Goal: Find specific page/section: Find specific page/section

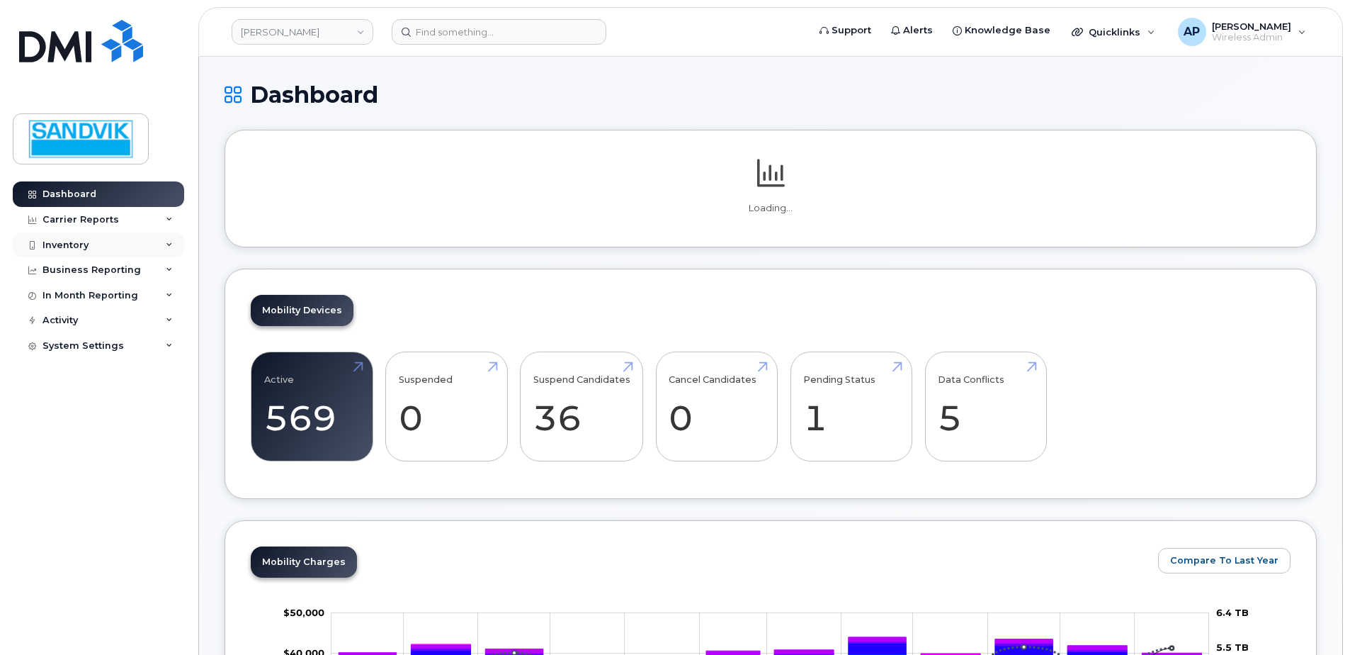
drag, startPoint x: 0, startPoint y: 0, endPoint x: 74, endPoint y: 239, distance: 250.1
click at [74, 237] on div "Inventory" at bounding box center [98, 245] width 171 height 26
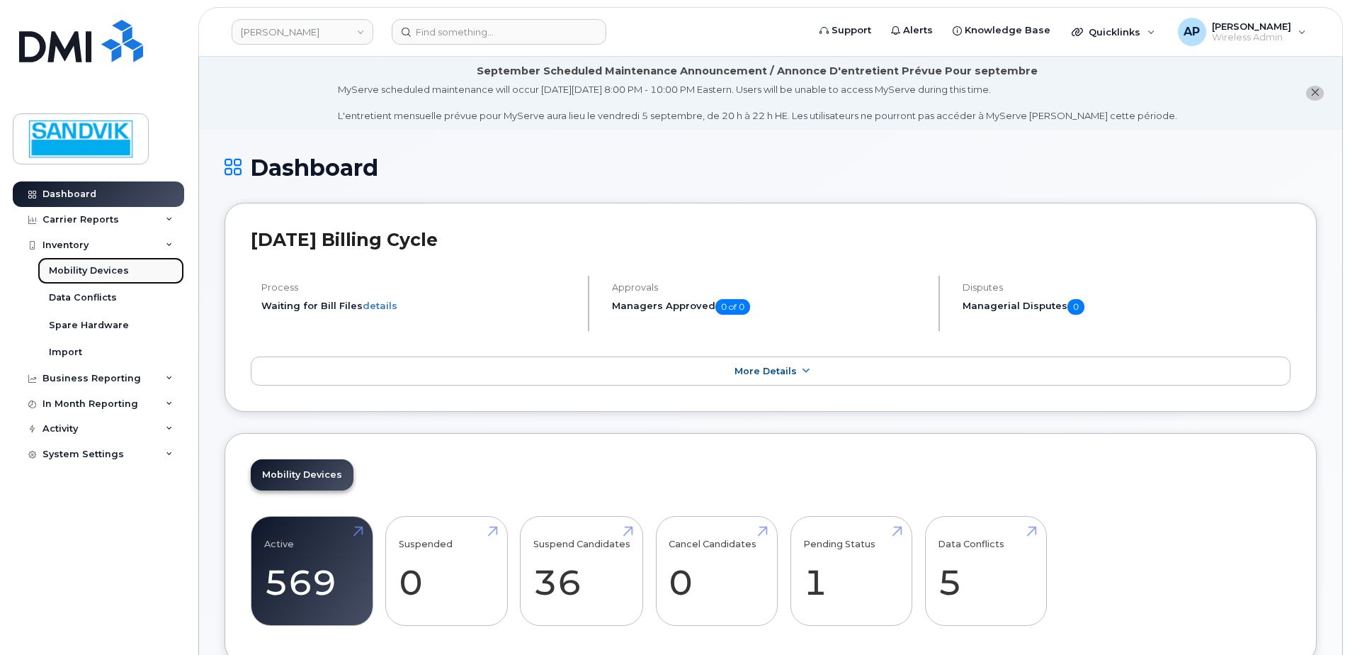
click at [81, 276] on div "Mobility Devices" at bounding box center [89, 270] width 80 height 13
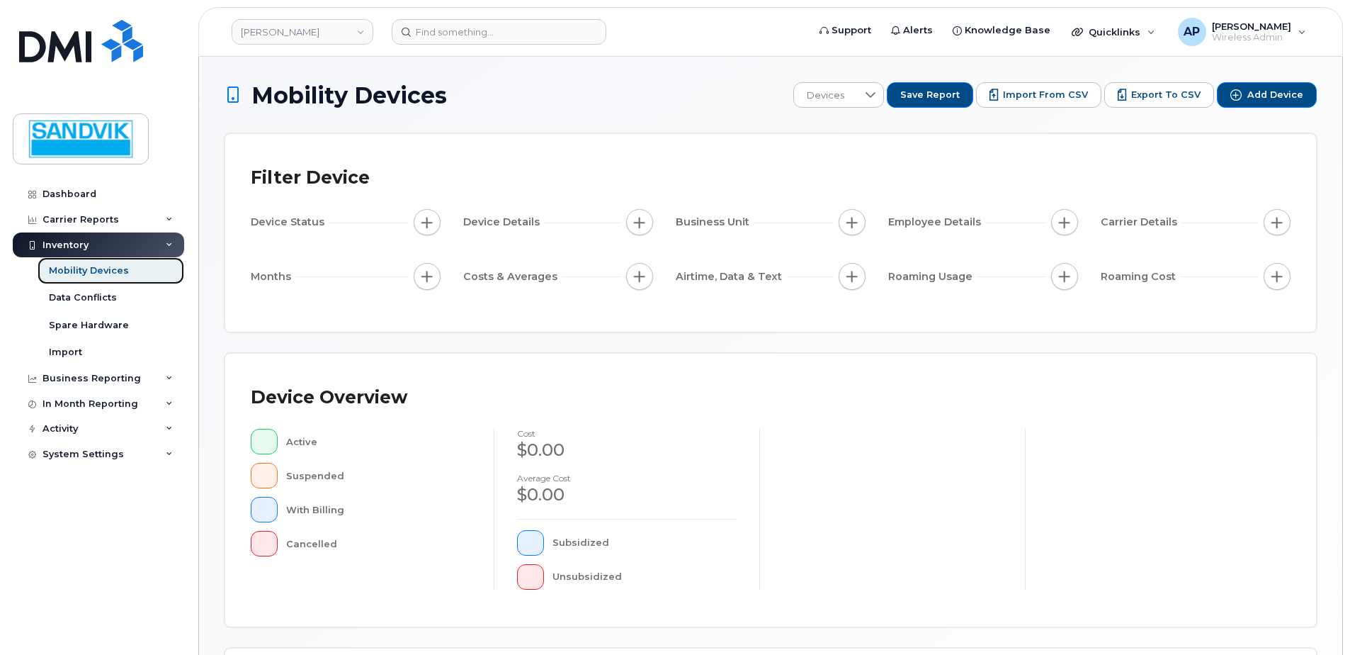
click at [141, 273] on link "Mobility Devices" at bounding box center [111, 270] width 147 height 27
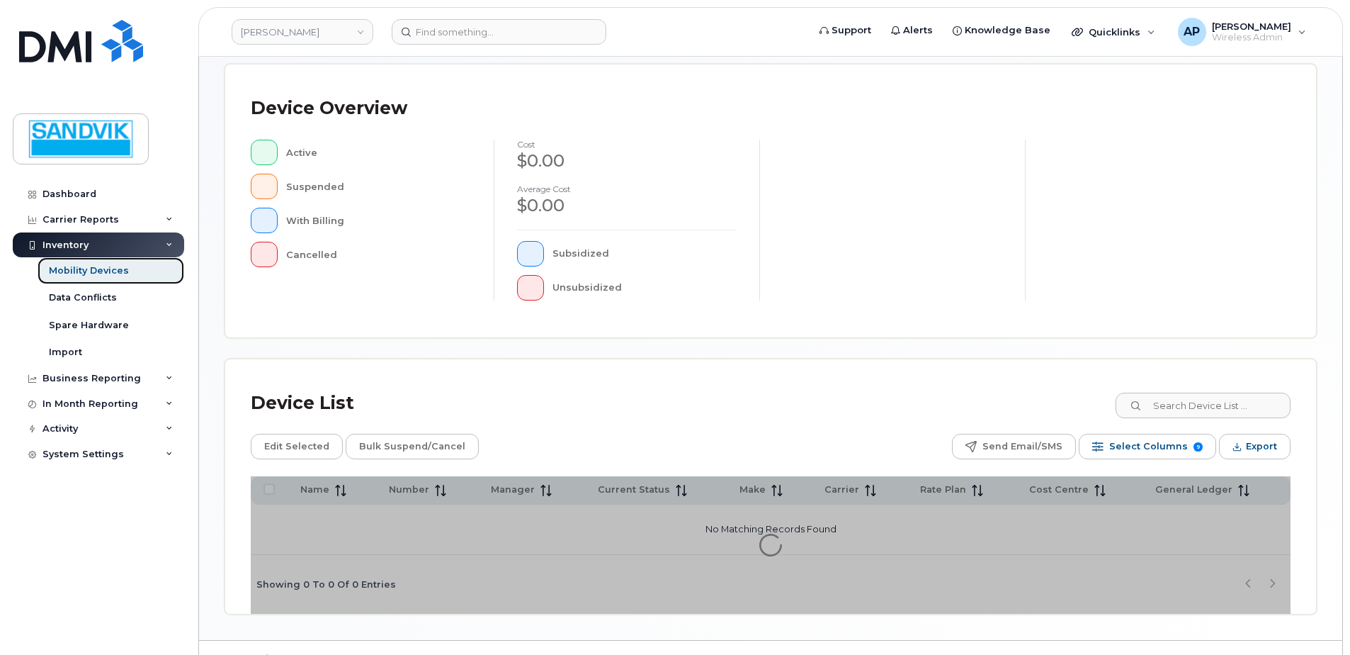
scroll to position [320, 0]
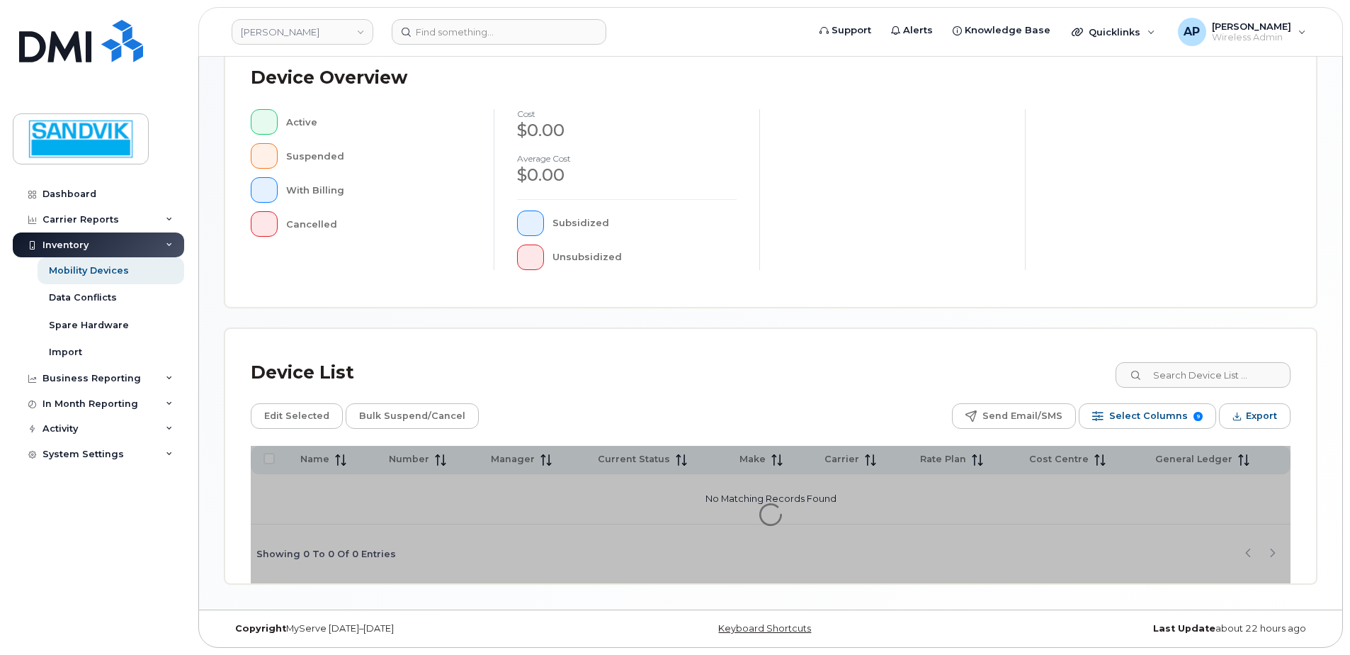
click at [1182, 307] on div "Device Overview Active Suspended With Billing Cancelled cost $0.00 Average cost…" at bounding box center [770, 170] width 1091 height 273
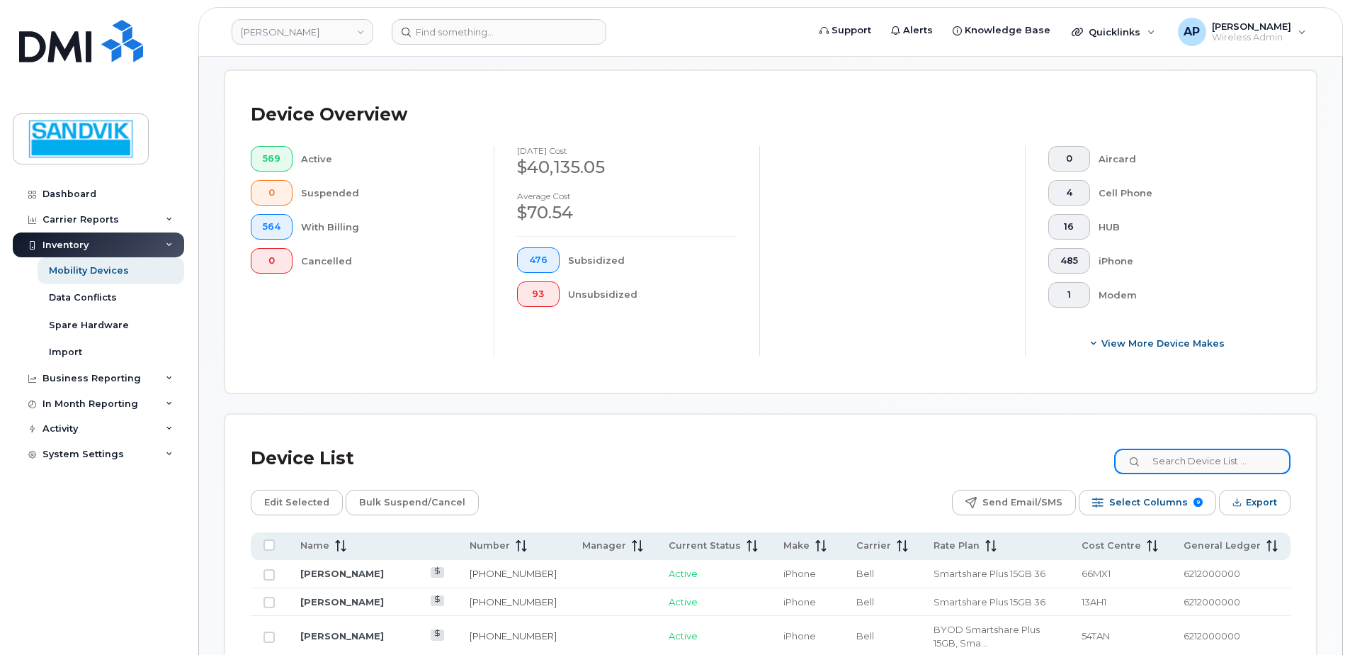
click at [1180, 456] on input at bounding box center [1202, 461] width 176 height 26
type input "[PERSON_NAME]"
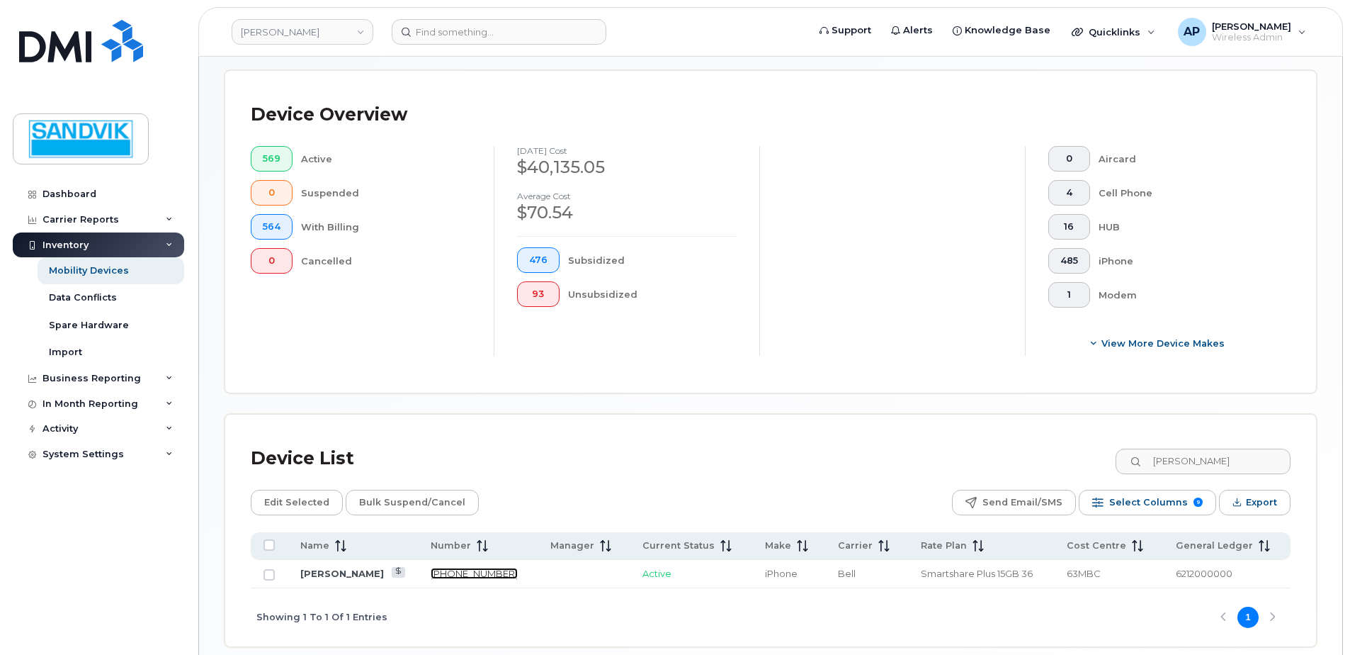
click at [470, 575] on link "[PHONE_NUMBER]" at bounding box center [474, 573] width 87 height 11
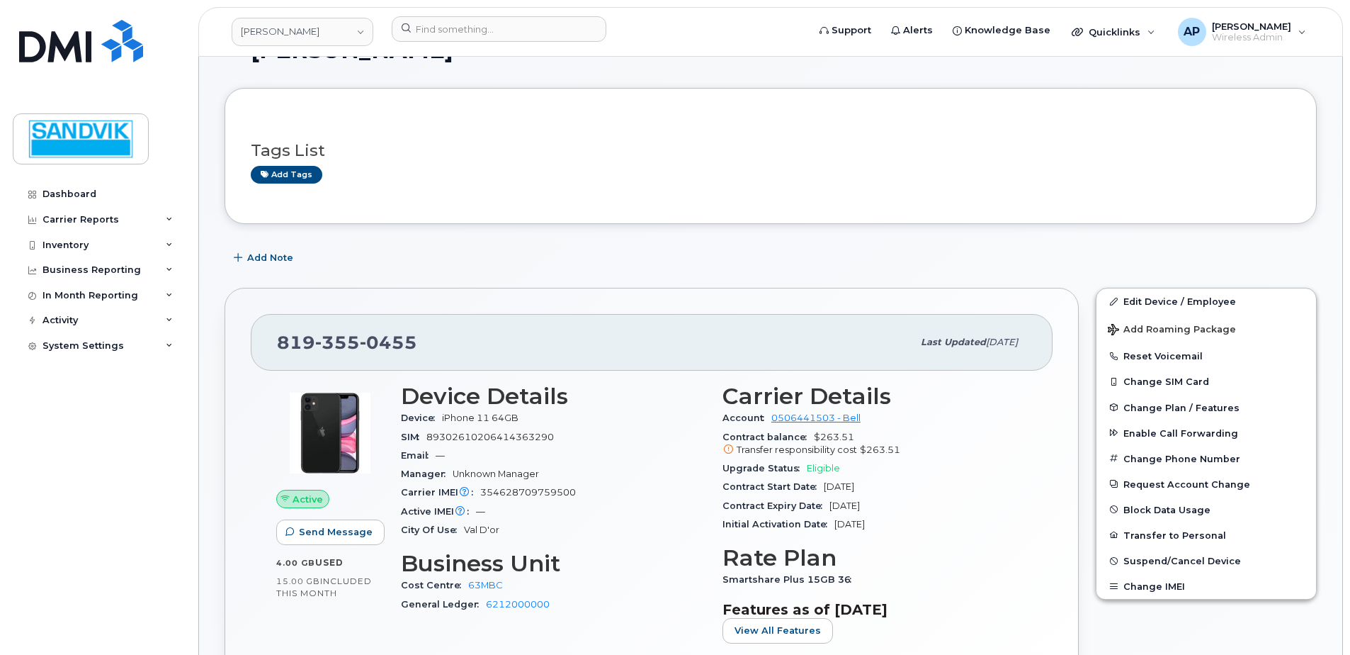
scroll to position [142, 0]
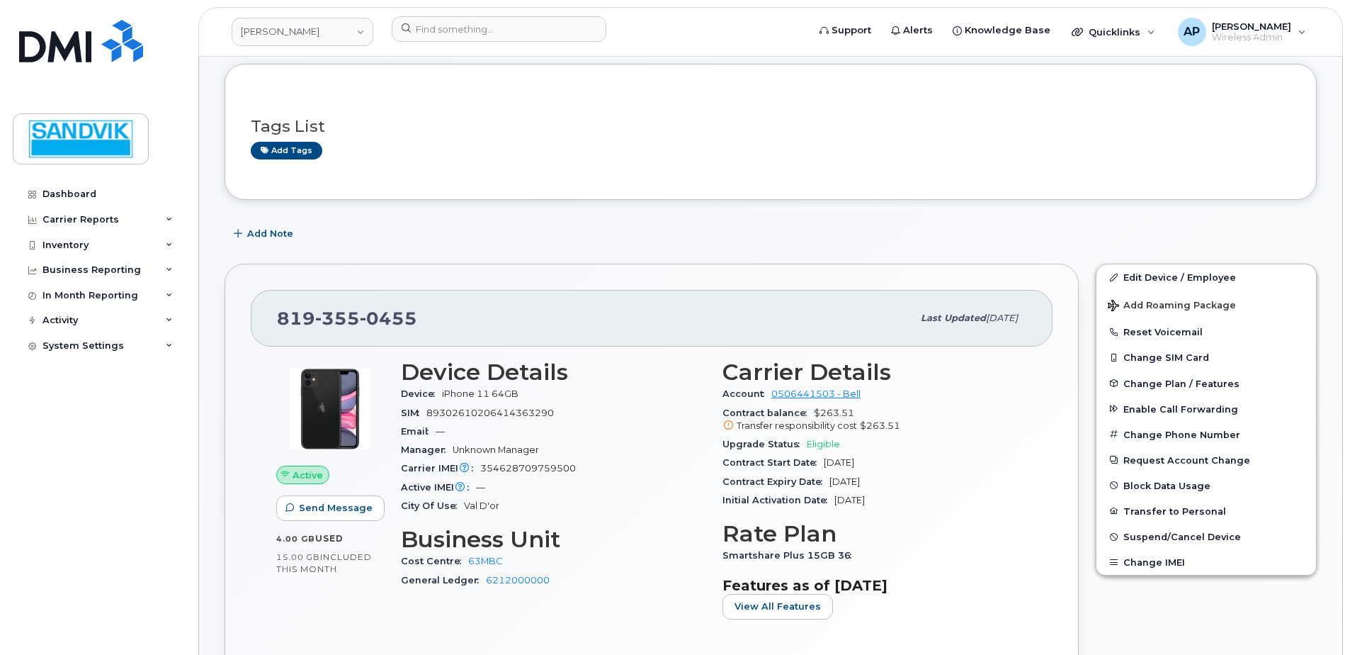
click at [937, 390] on div "Account 0506441503 - Bell" at bounding box center [875, 394] width 305 height 18
drag, startPoint x: 94, startPoint y: 247, endPoint x: 101, endPoint y: 247, distance: 7.1
click at [96, 247] on div "Inventory" at bounding box center [98, 245] width 171 height 26
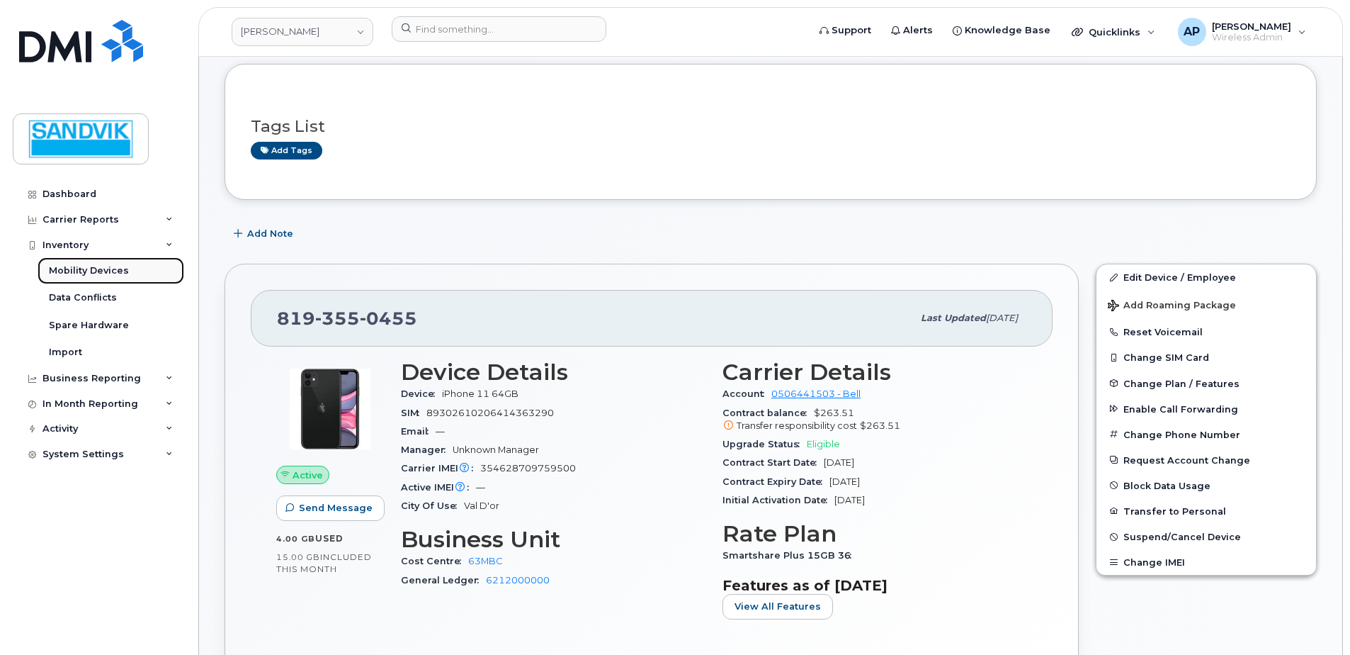
click at [124, 272] on div "Mobility Devices" at bounding box center [89, 270] width 80 height 13
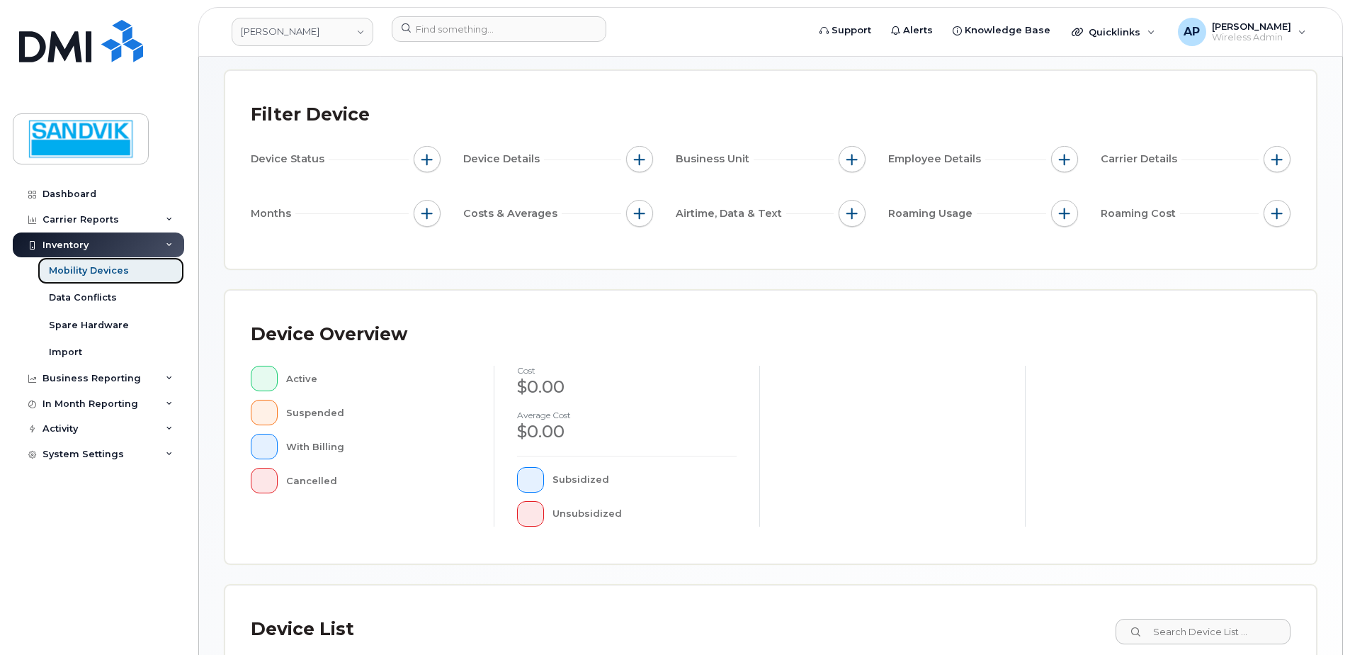
scroll to position [345, 0]
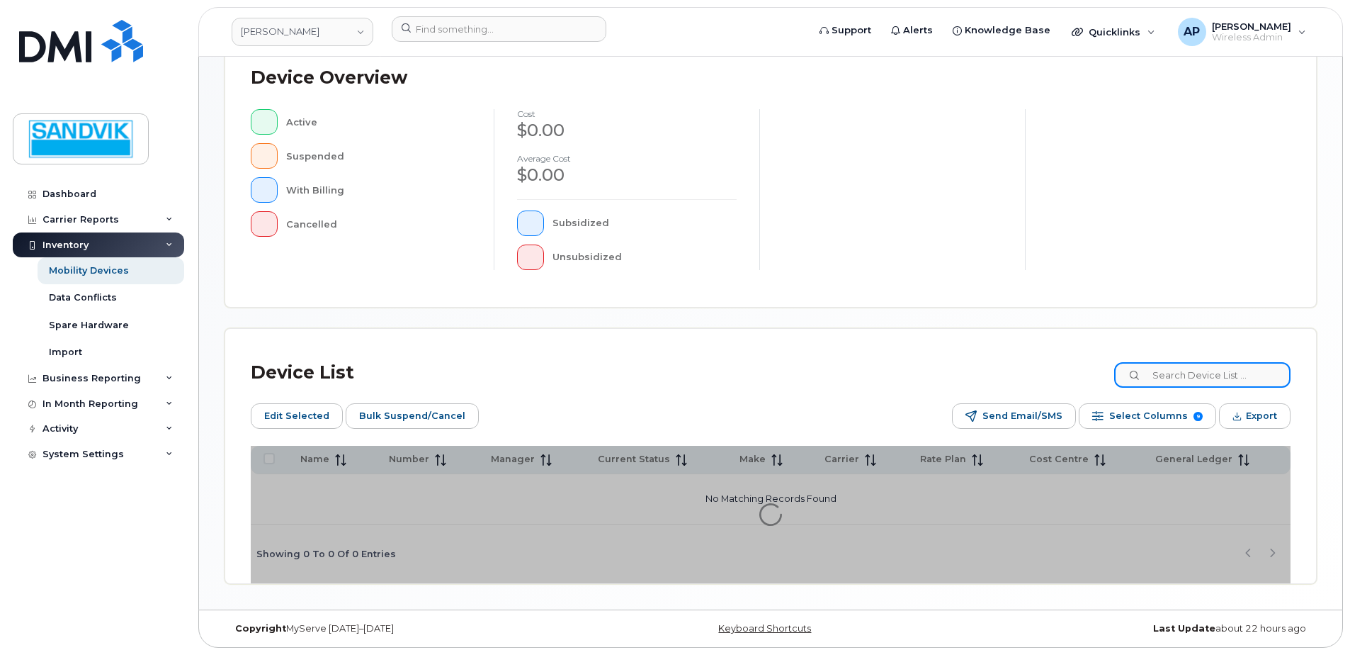
click at [1194, 376] on input at bounding box center [1202, 375] width 176 height 26
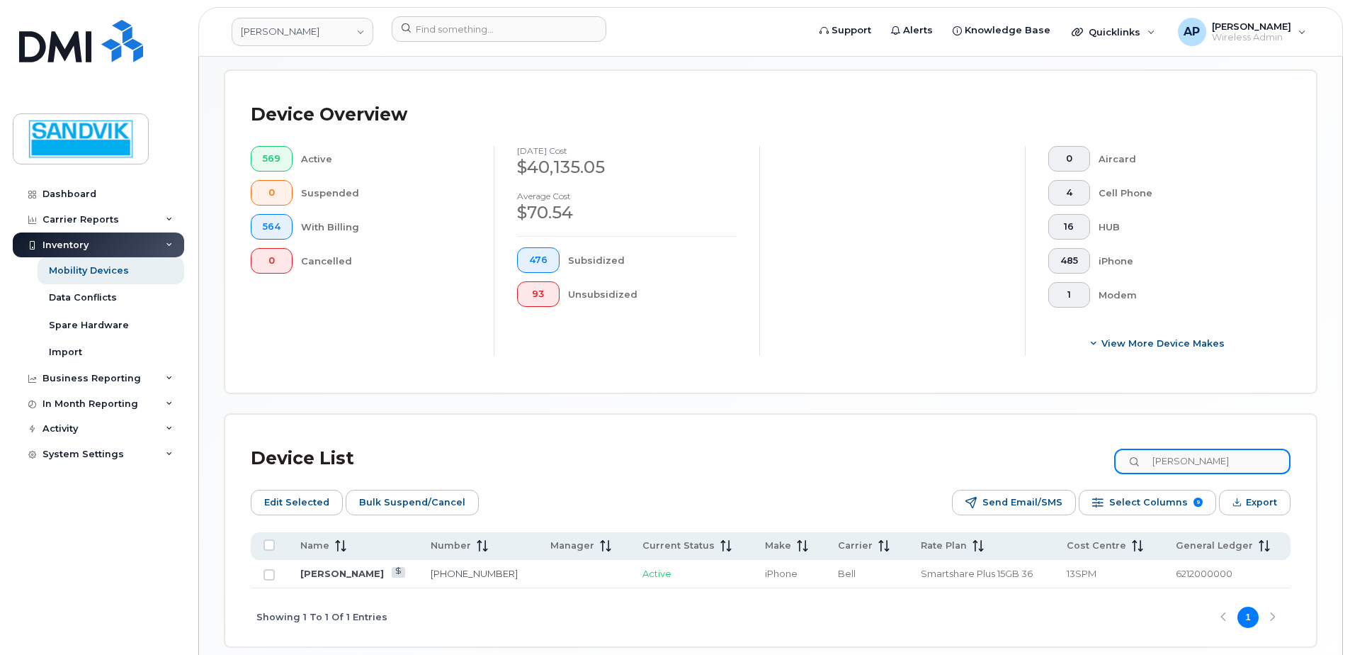
type input "benoit"
click at [456, 572] on link "514-605-3904" at bounding box center [474, 573] width 87 height 11
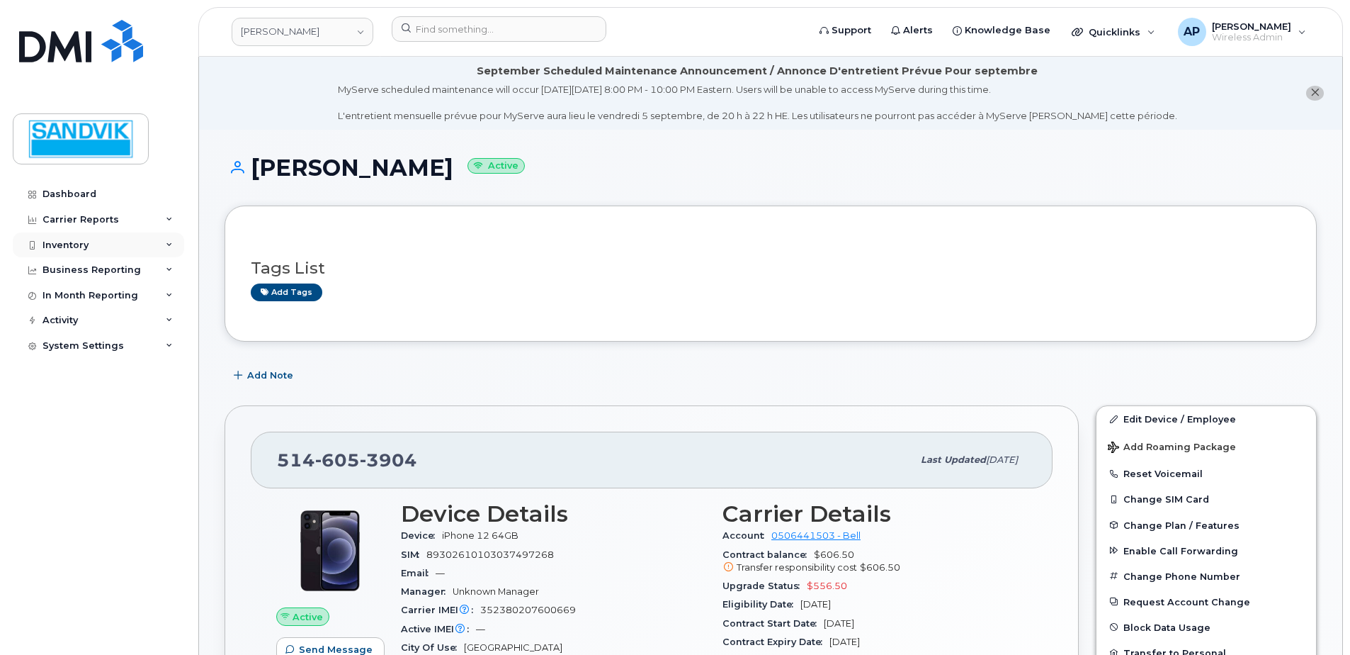
click at [101, 239] on div "Inventory" at bounding box center [98, 245] width 171 height 26
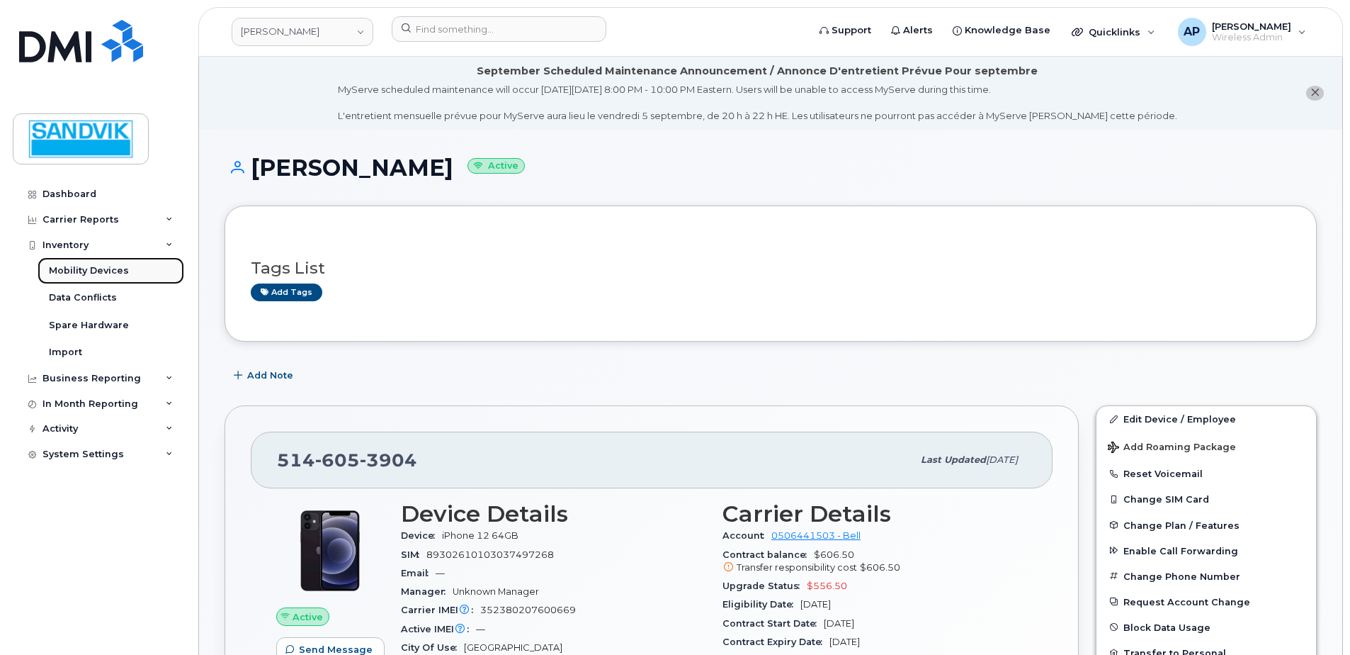
click at [85, 270] on div "Mobility Devices" at bounding box center [89, 270] width 80 height 13
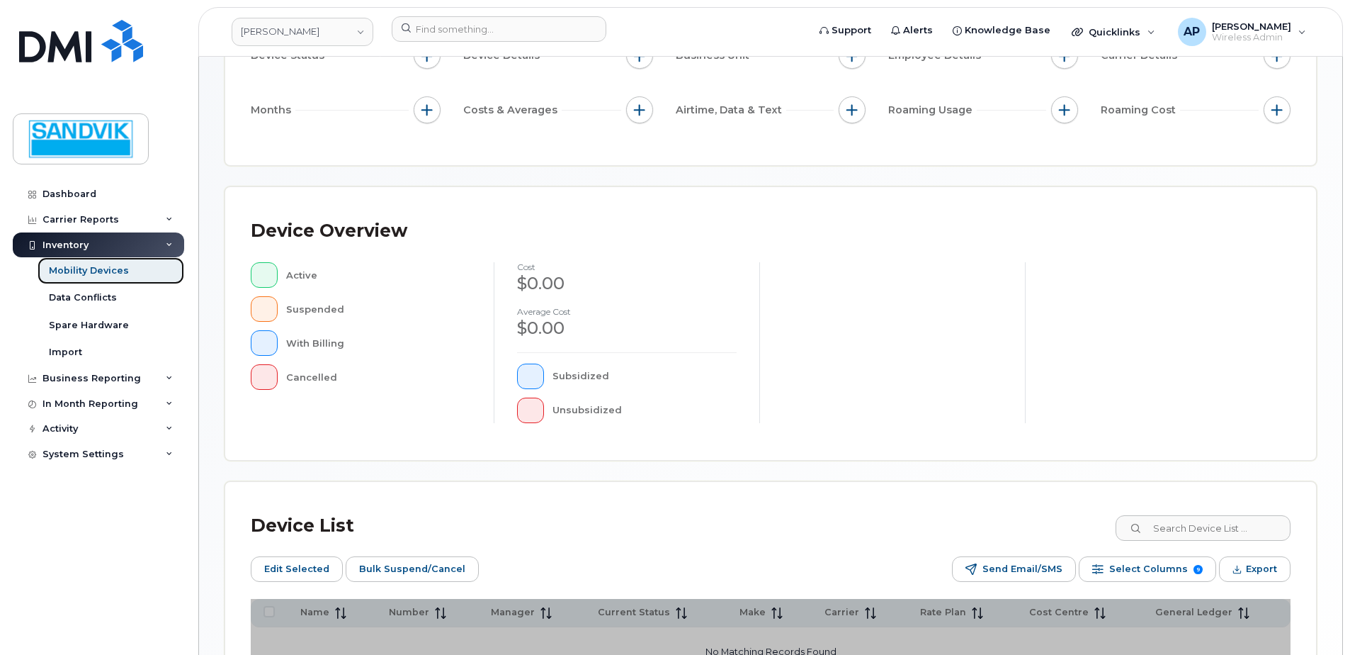
scroll to position [213, 0]
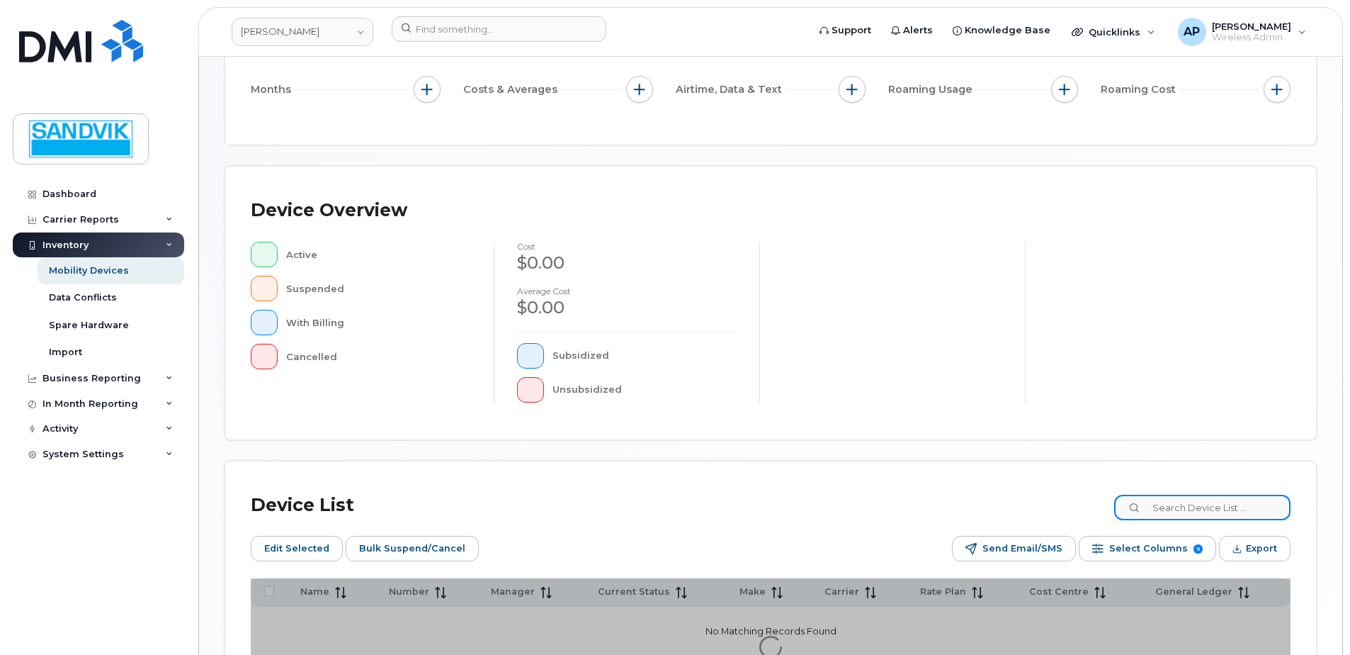
click at [1173, 512] on input at bounding box center [1202, 508] width 176 height 26
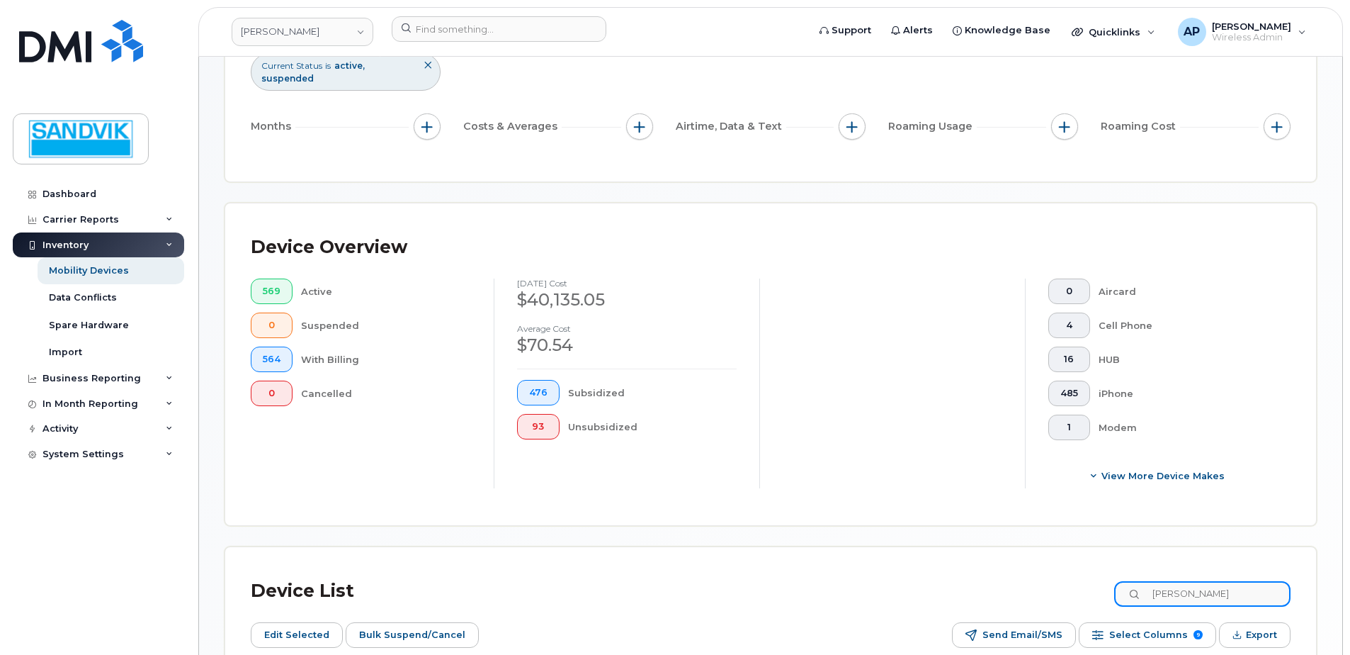
type input "frederic"
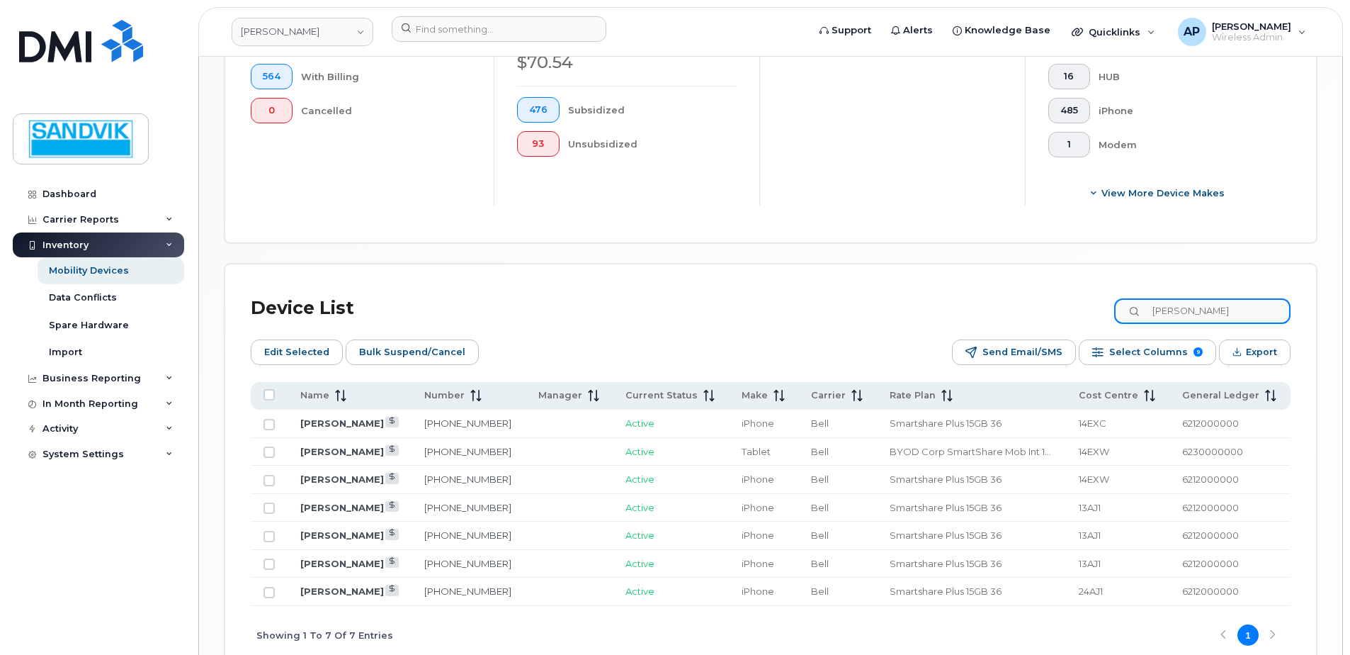
scroll to position [496, 0]
click at [472, 417] on link "438-342-4124" at bounding box center [467, 422] width 87 height 11
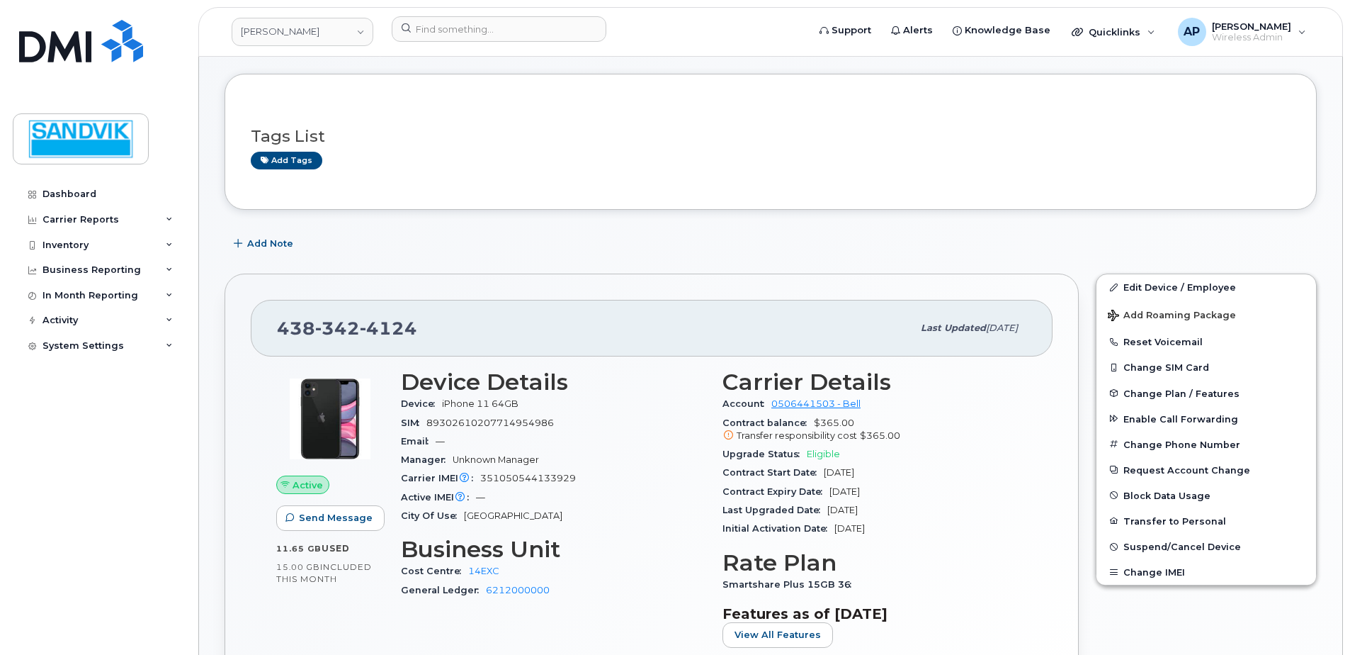
scroll to position [142, 0]
